Goal: Task Accomplishment & Management: Manage account settings

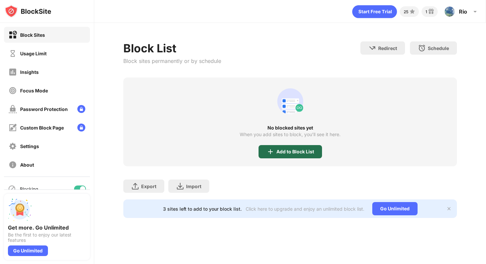
click at [301, 149] on div "Add to Block List" at bounding box center [295, 151] width 38 height 5
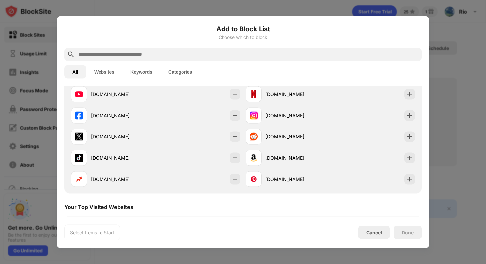
scroll to position [217, 0]
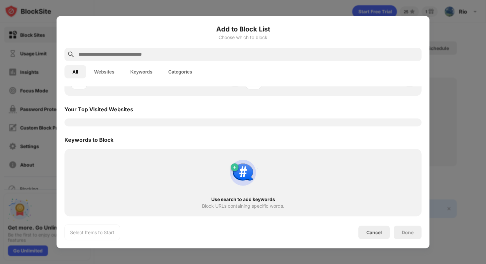
click at [267, 150] on div "Use search to add keywords Block URLs containing specific words." at bounding box center [242, 181] width 357 height 67
click at [108, 75] on button "Websites" at bounding box center [104, 71] width 36 height 13
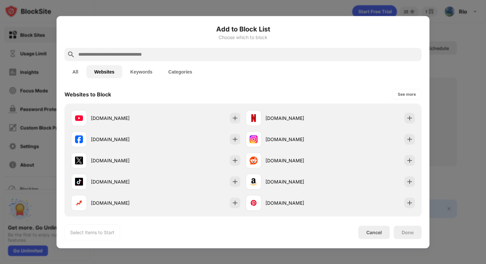
scroll to position [0, 0]
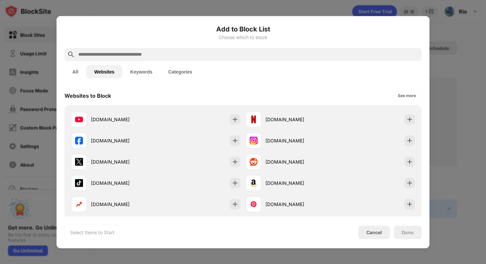
click at [149, 72] on button "Keywords" at bounding box center [141, 71] width 38 height 13
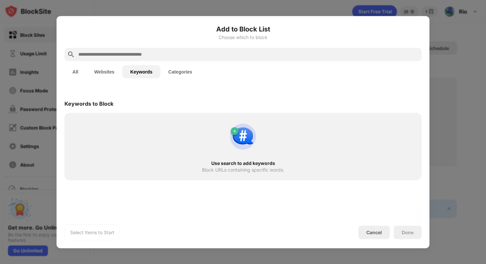
click at [177, 70] on button "Categories" at bounding box center [180, 71] width 40 height 13
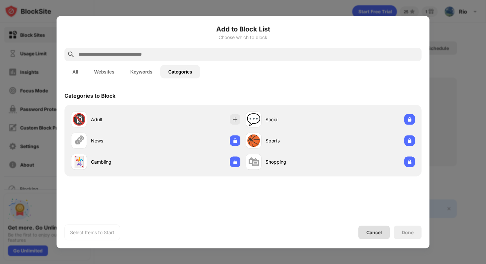
click at [372, 234] on div "Cancel" at bounding box center [374, 231] width 31 height 13
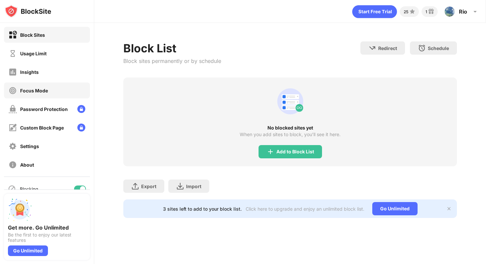
click at [54, 85] on div "Focus Mode" at bounding box center [47, 90] width 86 height 16
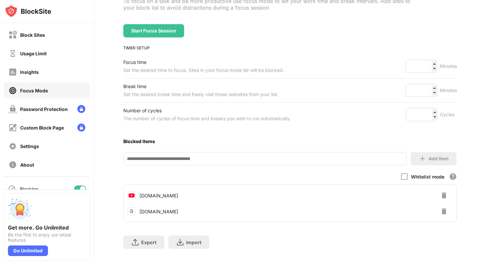
scroll to position [69, 0]
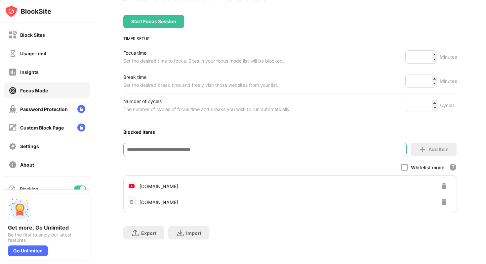
click at [197, 149] on input at bounding box center [264, 149] width 283 height 13
type input "*"
click at [253, 167] on div "Whitelist mode Block all websites apart from those in your whitelist" at bounding box center [290, 167] width 334 height 8
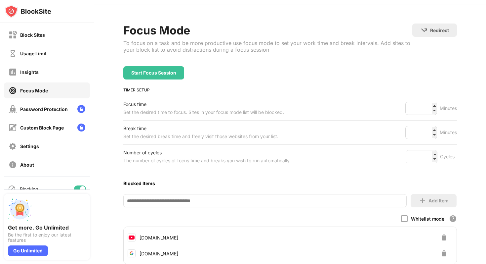
scroll to position [0, 0]
